Goal: Task Accomplishment & Management: Use online tool/utility

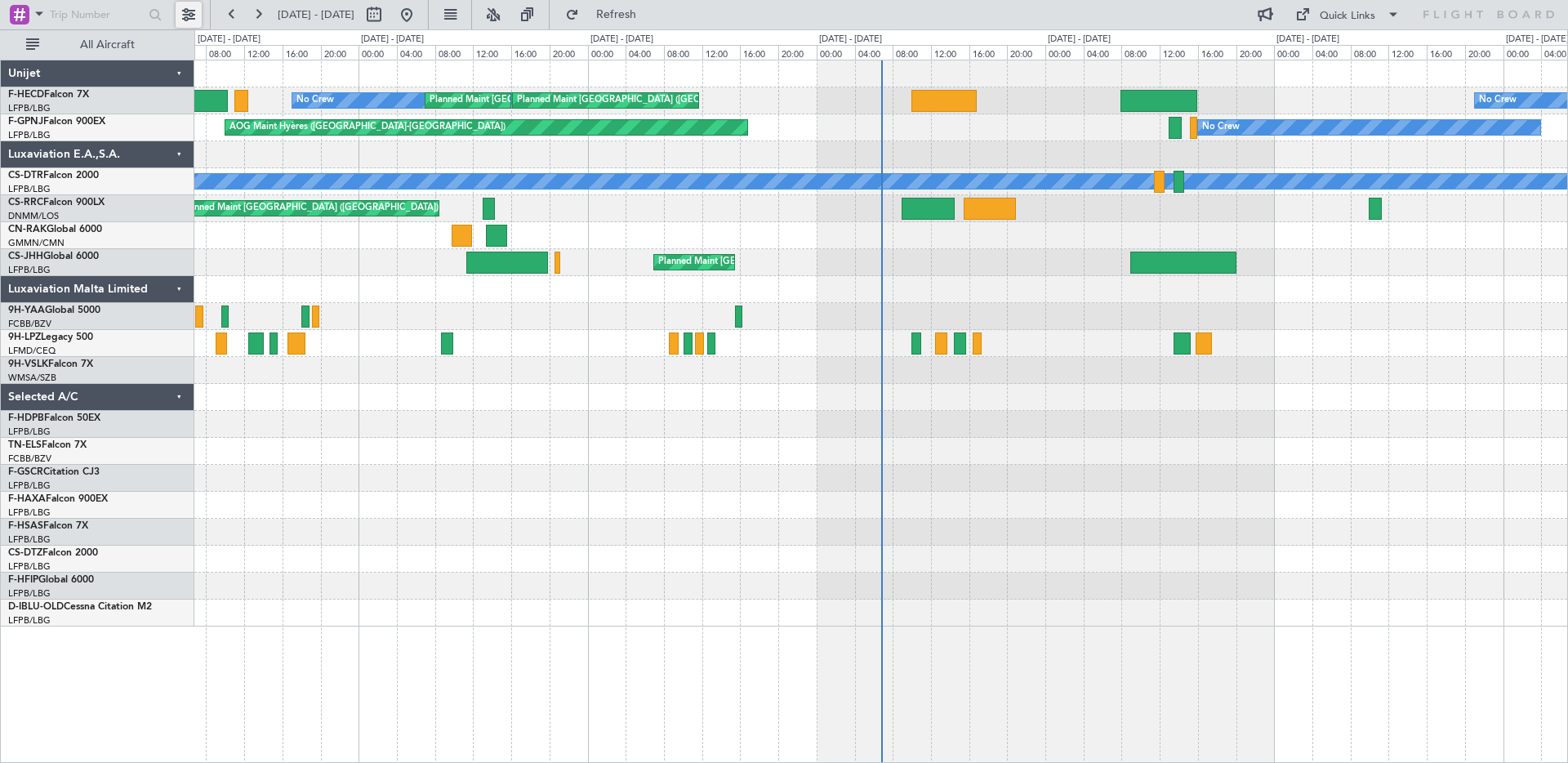
click at [188, 14] on button at bounding box center [188, 15] width 26 height 26
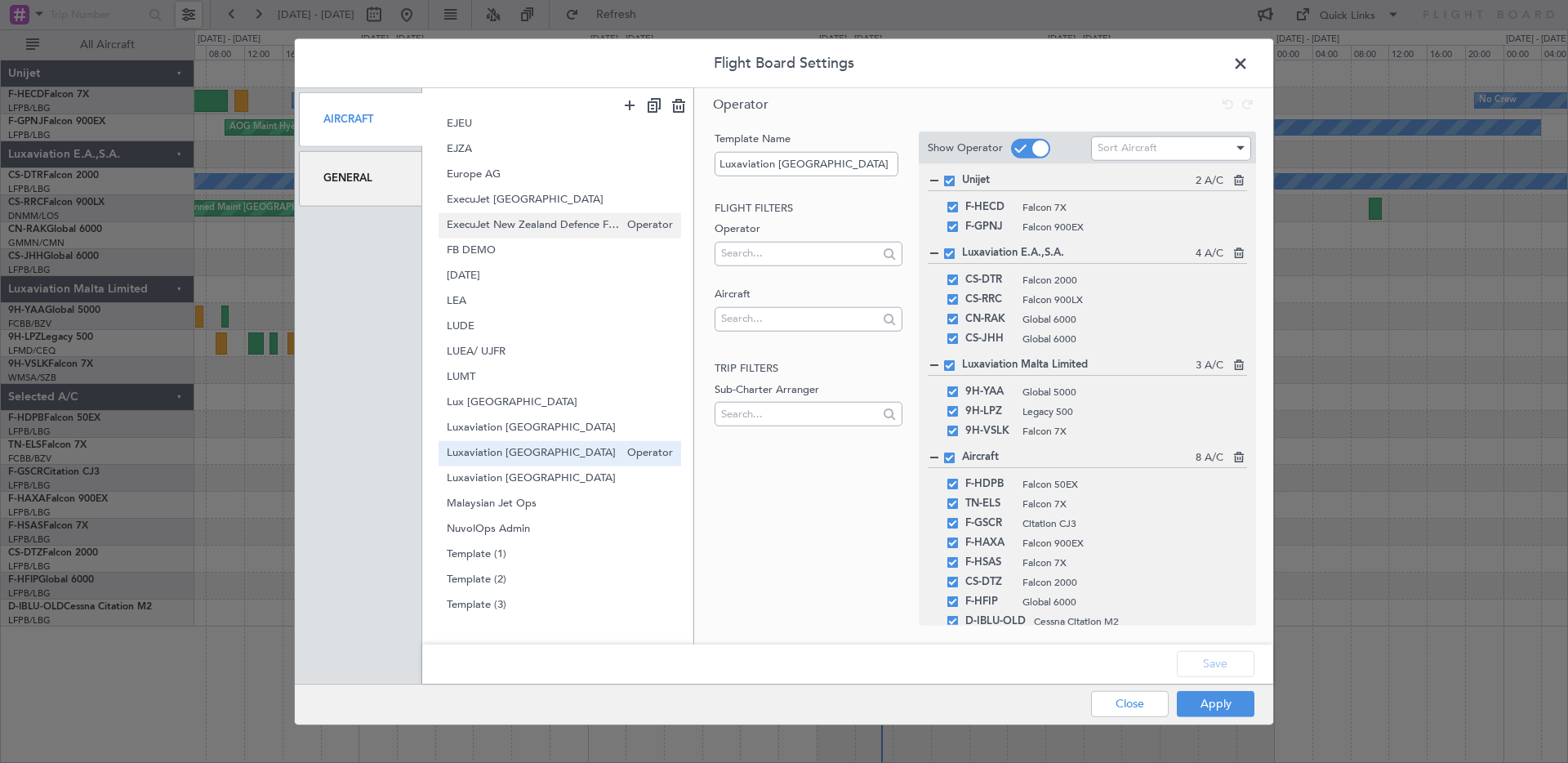
scroll to position [382, 0]
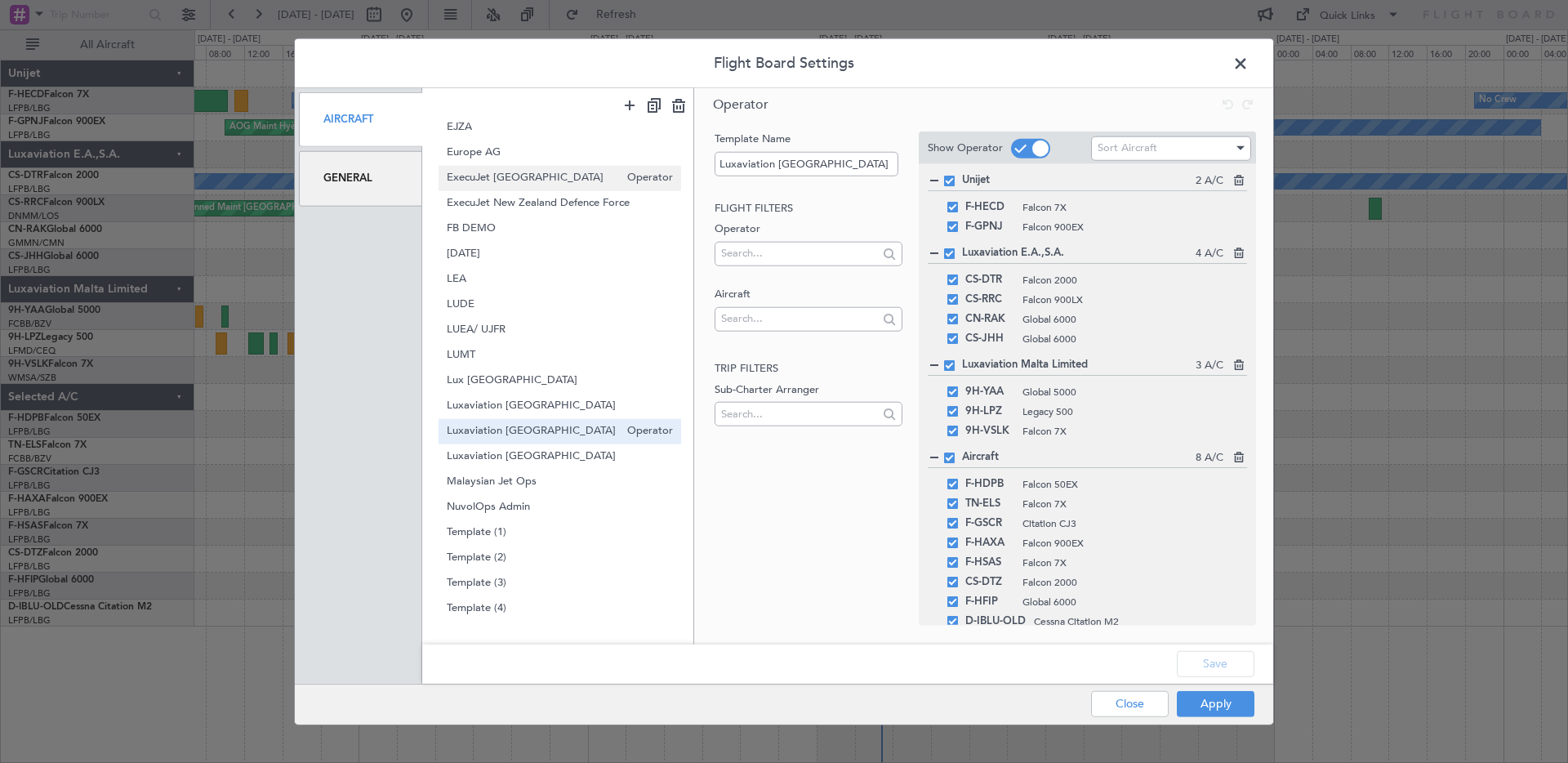
click at [550, 188] on div "ExecuJet Middle East Operator" at bounding box center [560, 178] width 243 height 25
type input "ExecuJet [GEOGRAPHIC_DATA]"
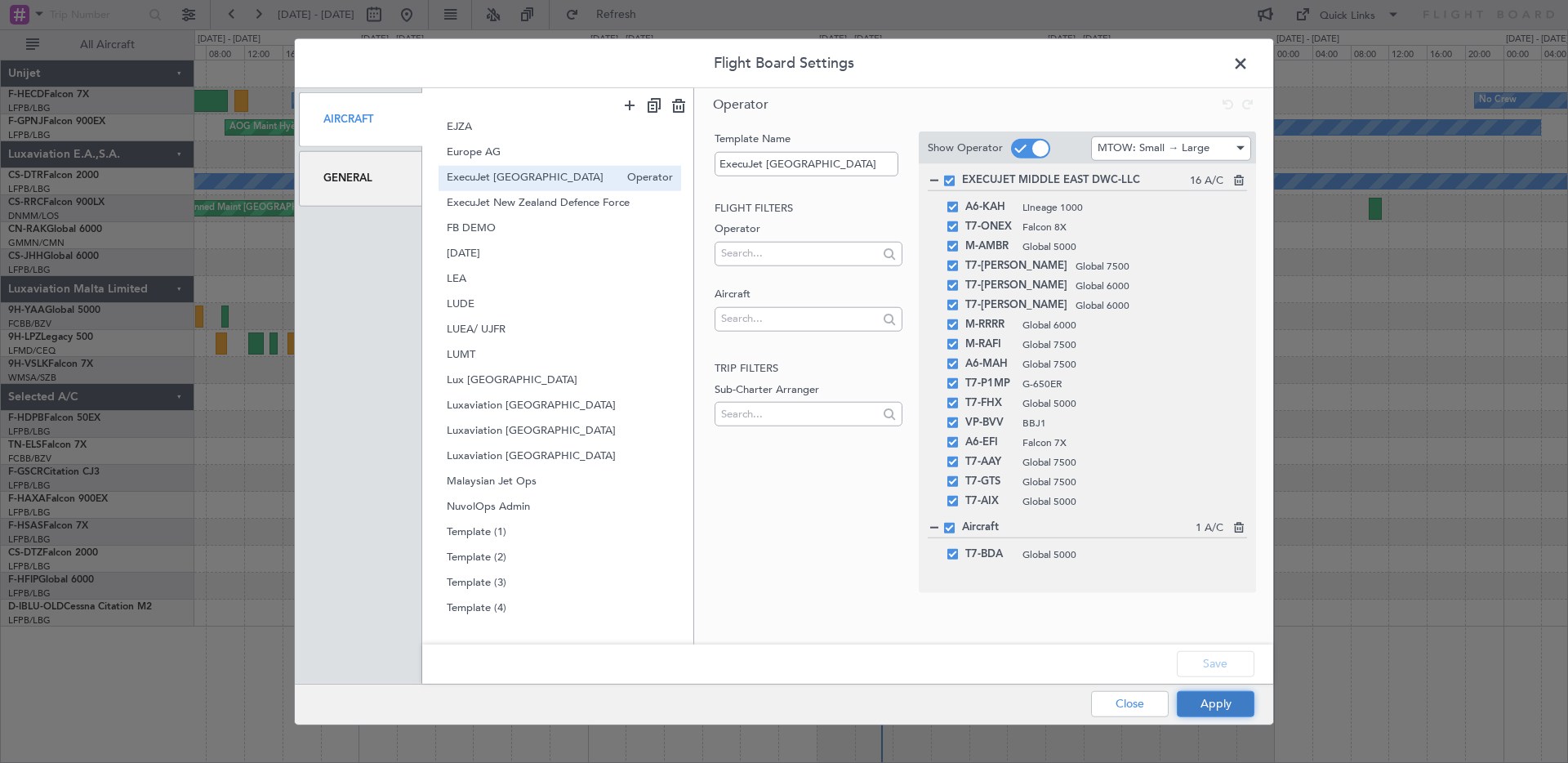
click at [1215, 693] on button "Apply" at bounding box center [1216, 703] width 78 height 26
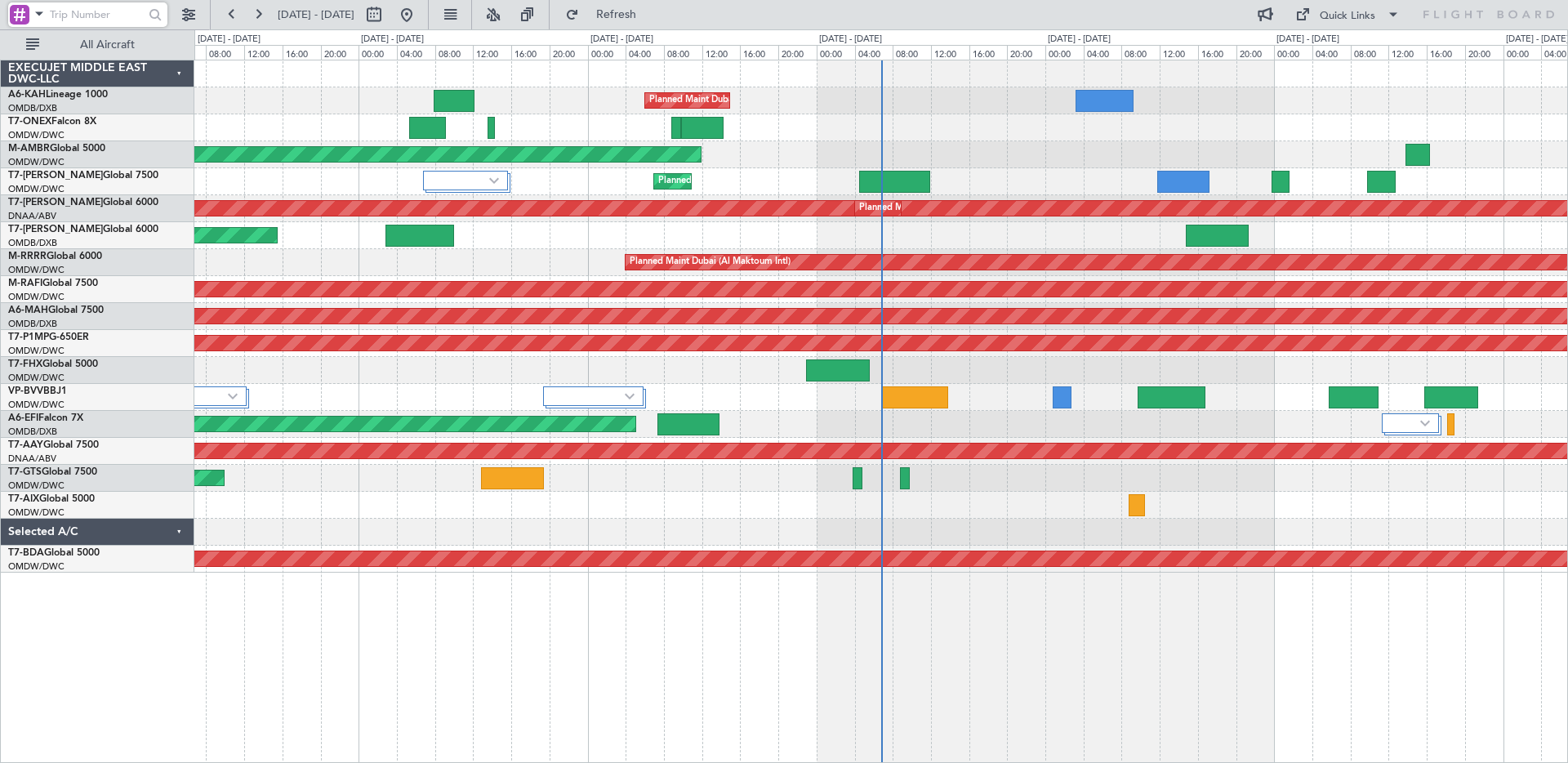
click at [78, 15] on input "text" at bounding box center [97, 15] width 94 height 24
paste input "535117"
type input "535117"
click at [154, 17] on div at bounding box center [155, 16] width 25 height 25
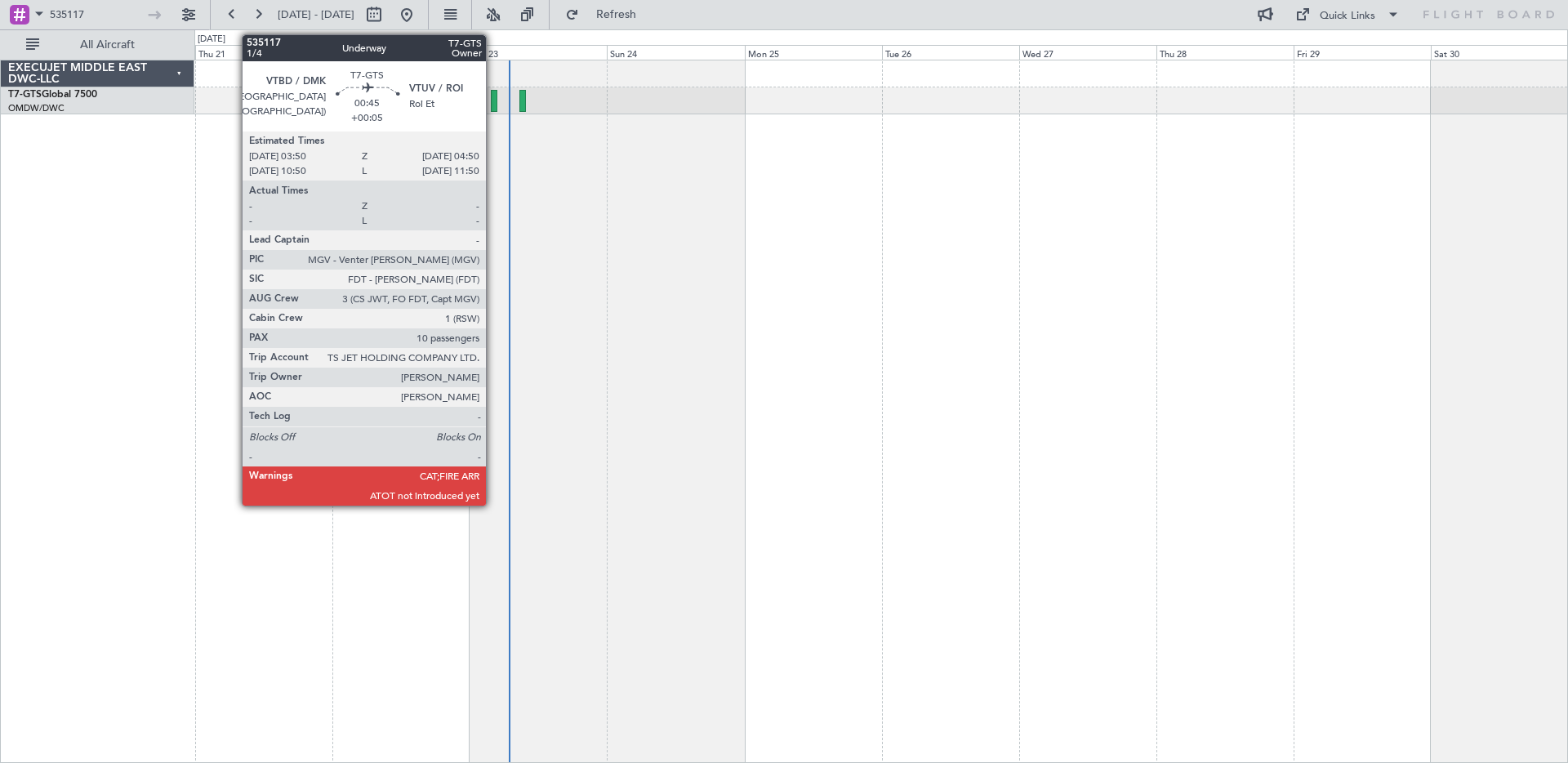
click at [494, 102] on div at bounding box center [494, 100] width 7 height 22
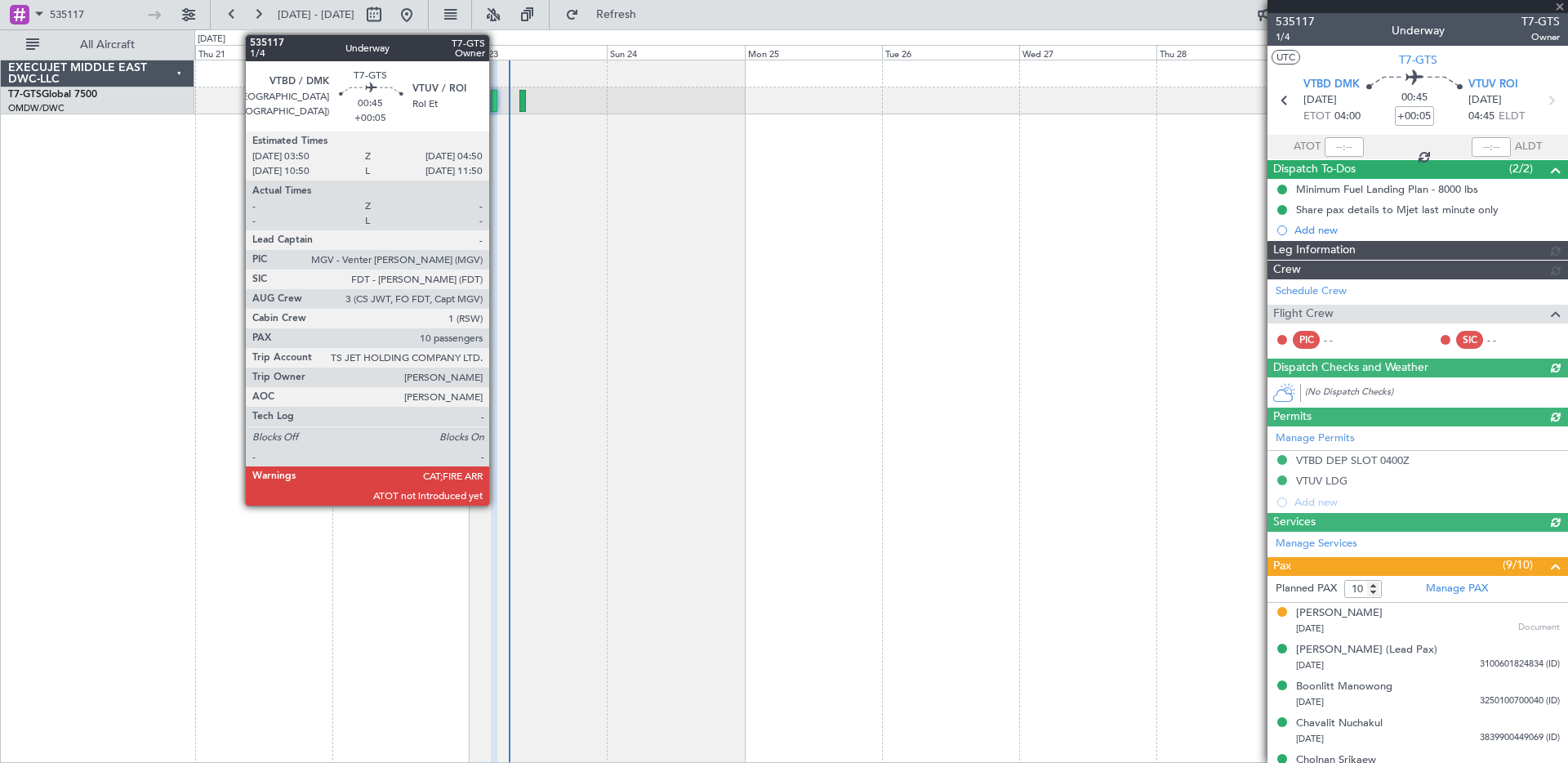
type input "[PERSON_NAME] ([PERSON_NAME])"
type input "7056"
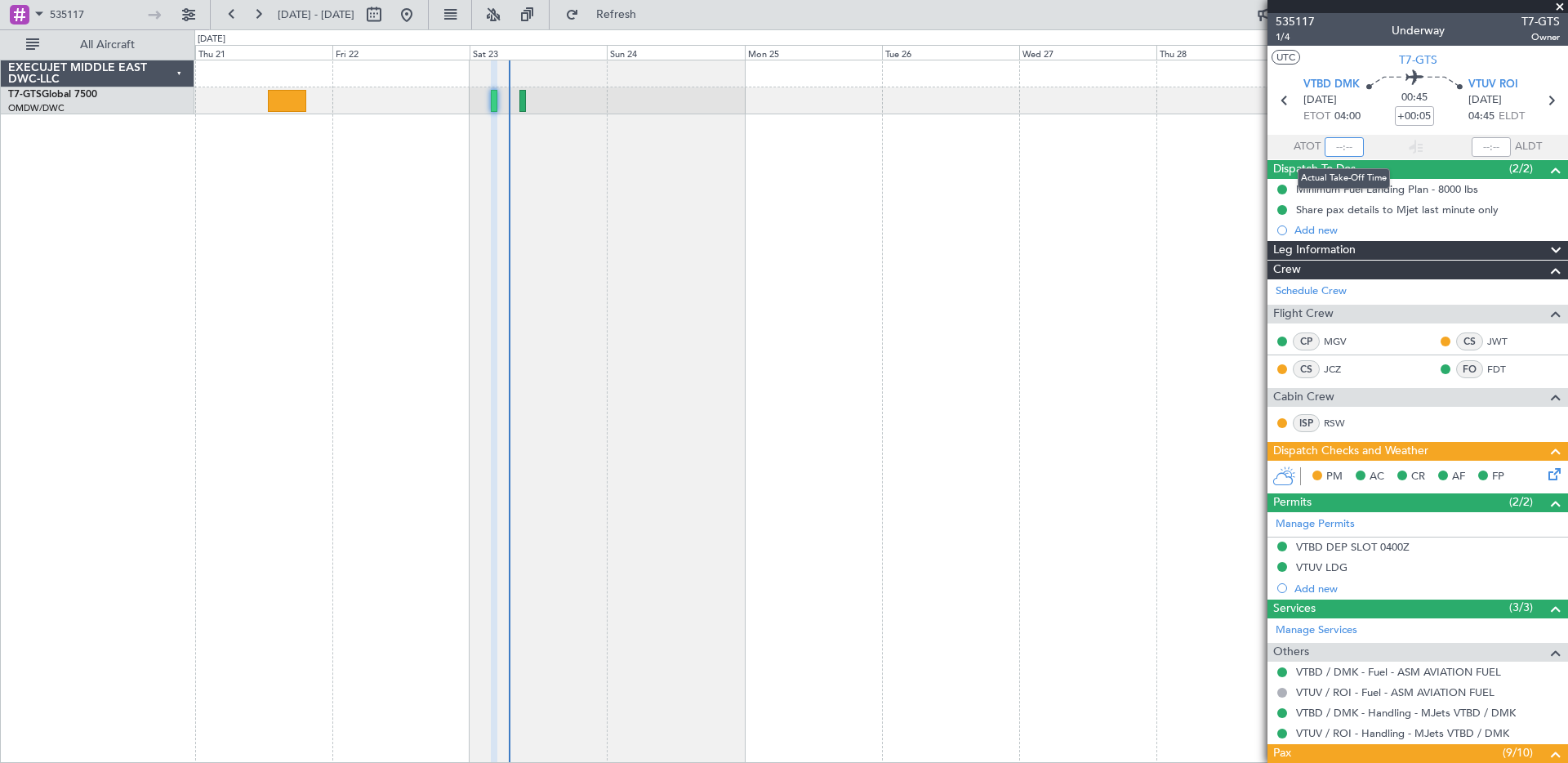
click at [1331, 145] on input "text" at bounding box center [1345, 147] width 39 height 20
type input "03:59"
click at [1425, 145] on input "text" at bounding box center [1491, 147] width 39 height 20
type input "04:45"
click at [1347, 56] on section "UTC T7-GTS" at bounding box center [1418, 58] width 301 height 24
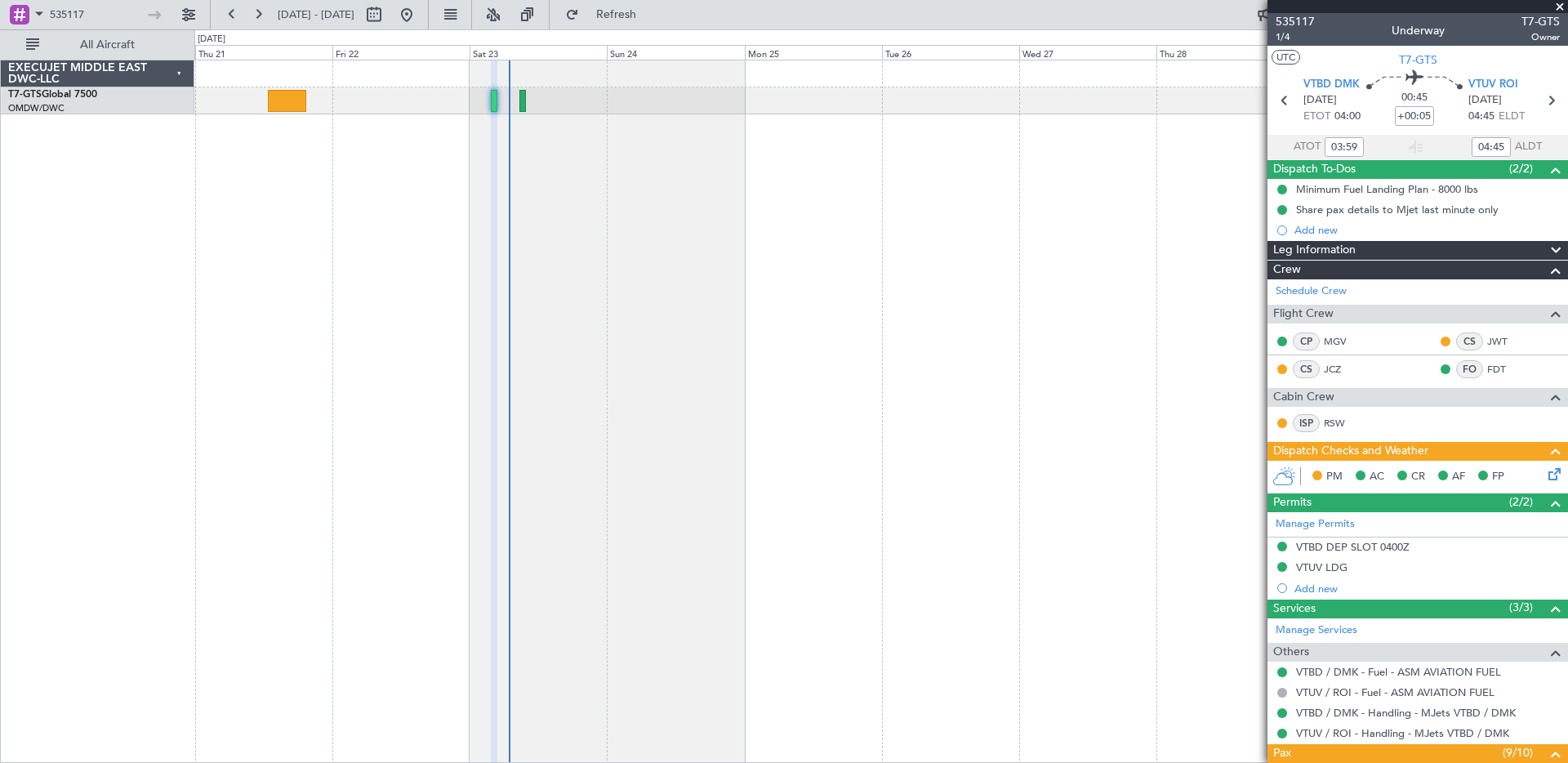
click at [1141, 137] on div "Planned Maint Dubai (Al Maktoum Intl)" at bounding box center [881, 411] width 1374 height 703
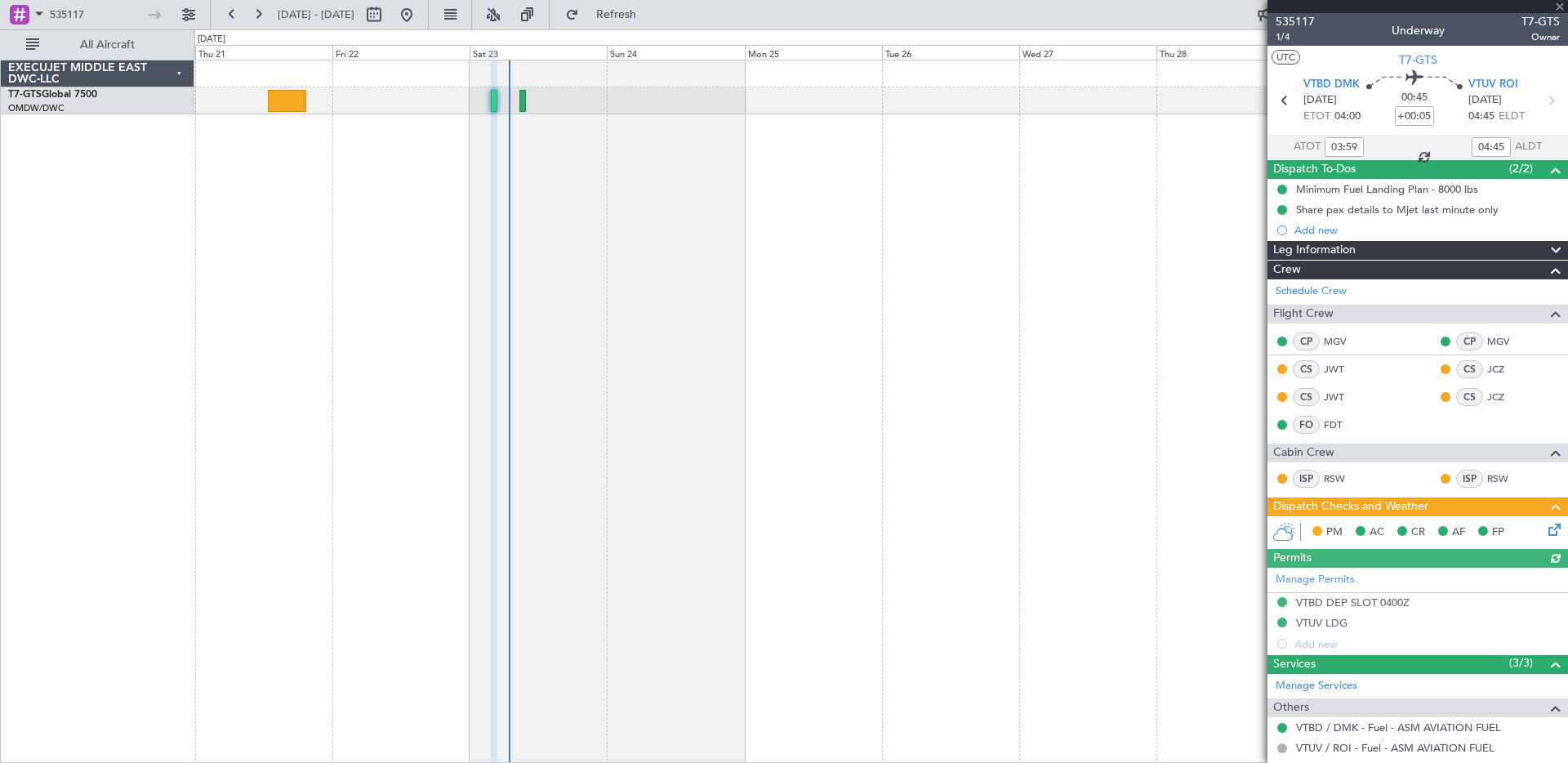
type input "[PERSON_NAME] ([PERSON_NAME])"
type input "7056"
type input "[PERSON_NAME] ([PERSON_NAME])"
type input "7056"
type input "[PERSON_NAME] ([PERSON_NAME])"
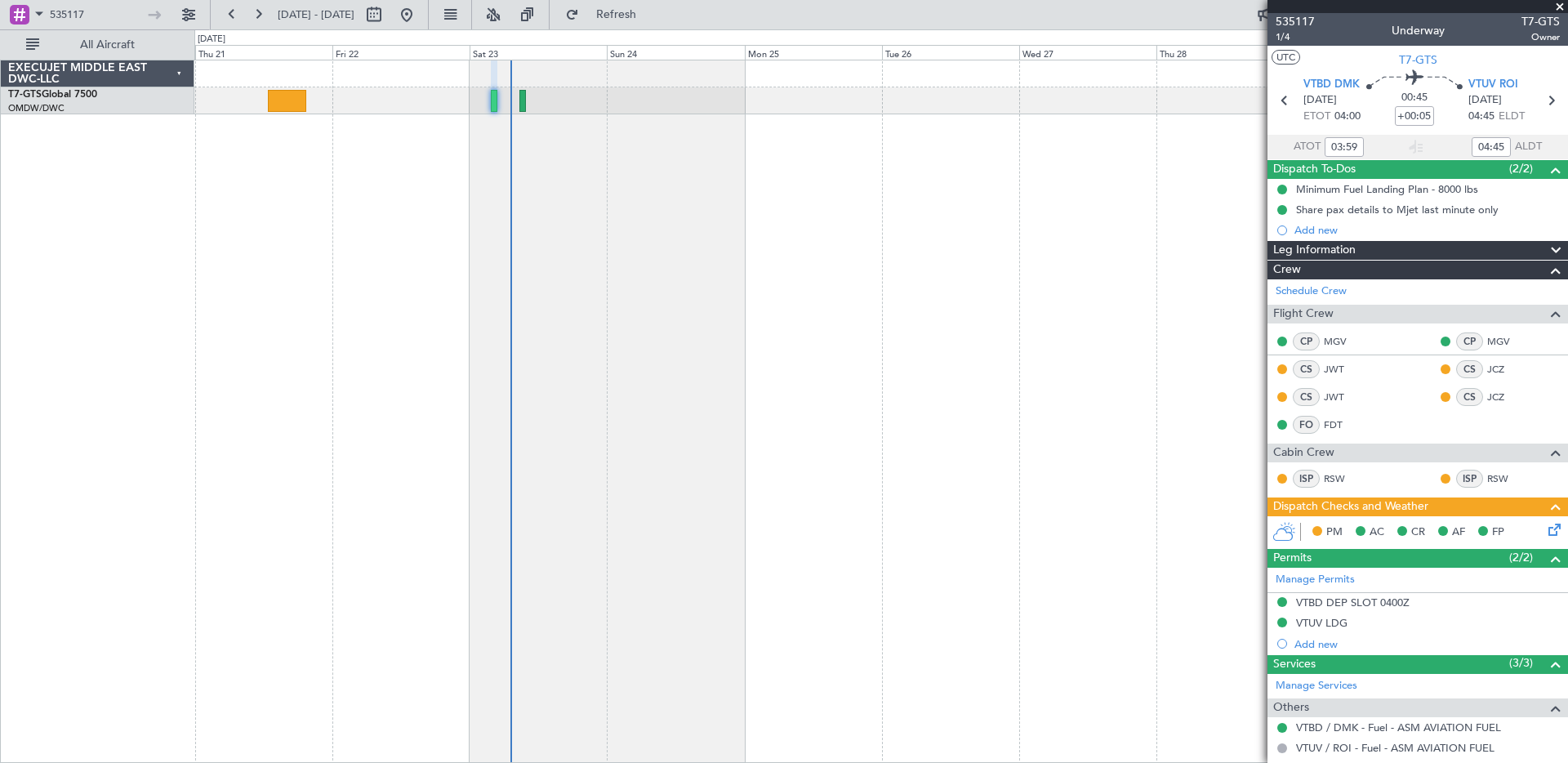
type input "7056"
type input "[PERSON_NAME] ([PERSON_NAME])"
type input "7056"
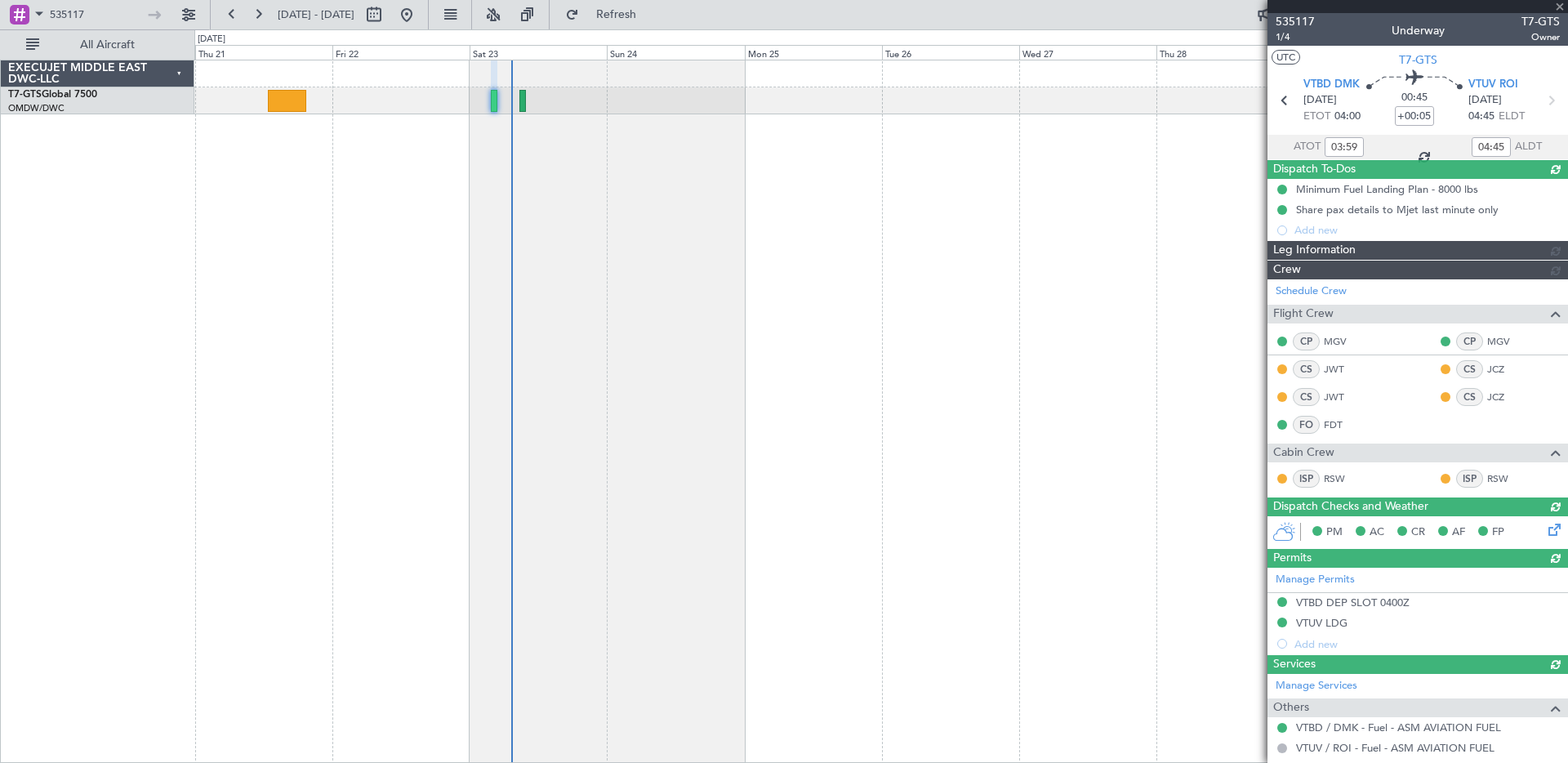
type input "[PERSON_NAME] ([PERSON_NAME])"
type input "7056"
